Goal: Understand process/instructions: Learn how to perform a task or action

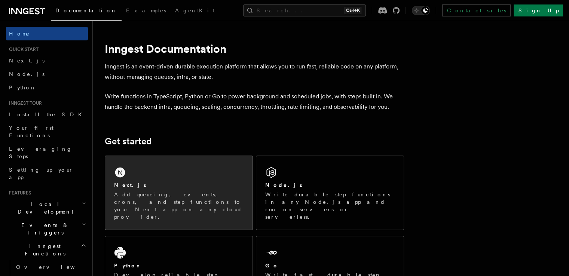
click at [211, 159] on div "Next.js Add queueing, events, crons, and step functions to your Next app on any…" at bounding box center [178, 193] width 147 height 74
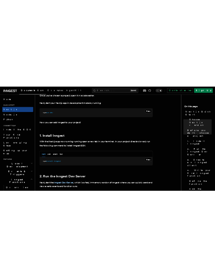
scroll to position [323, 0]
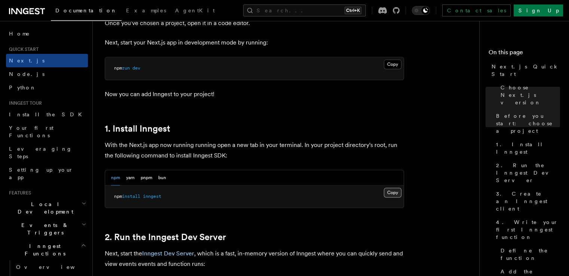
click at [390, 189] on button "Copy Copied" at bounding box center [393, 193] width 18 height 10
click at [150, 178] on button "pnpm" at bounding box center [147, 177] width 12 height 15
click at [120, 177] on div "npm yarn pnpm bun" at bounding box center [138, 177] width 55 height 15
click at [114, 177] on button "npm" at bounding box center [115, 177] width 9 height 15
click at [133, 180] on button "yarn" at bounding box center [130, 177] width 9 height 15
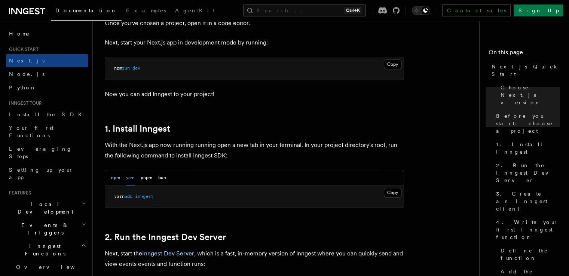
click at [118, 179] on button "npm" at bounding box center [115, 177] width 9 height 15
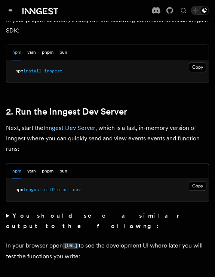
scroll to position [505, 0]
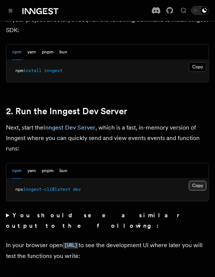
click at [196, 181] on button "Copy Copied" at bounding box center [198, 186] width 18 height 10
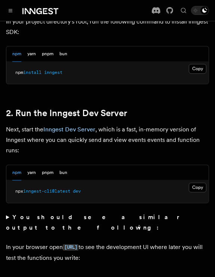
scroll to position [505, 0]
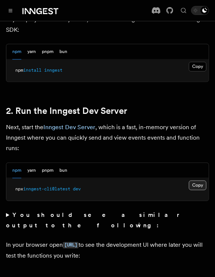
click at [195, 181] on button "Copy Copied" at bounding box center [198, 186] width 18 height 10
click at [33, 163] on button "yarn" at bounding box center [31, 170] width 9 height 15
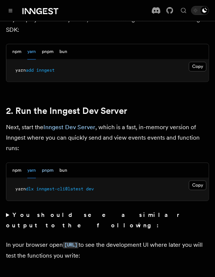
click at [44, 163] on button "pnpm" at bounding box center [48, 170] width 12 height 15
click at [61, 163] on button "bun" at bounding box center [63, 170] width 8 height 15
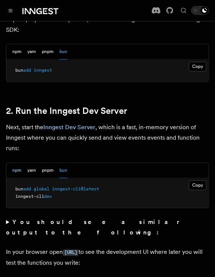
click at [20, 163] on button "npm" at bounding box center [16, 170] width 9 height 15
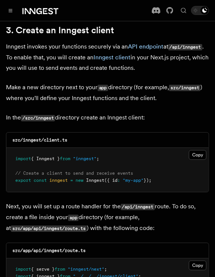
scroll to position [906, 0]
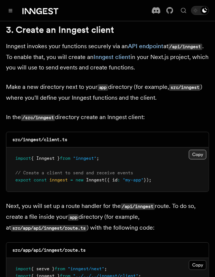
click at [200, 150] on button "Copy Copied" at bounding box center [198, 155] width 18 height 10
click at [201, 261] on button "Copy Copied" at bounding box center [198, 266] width 18 height 10
